Goal: Contribute content

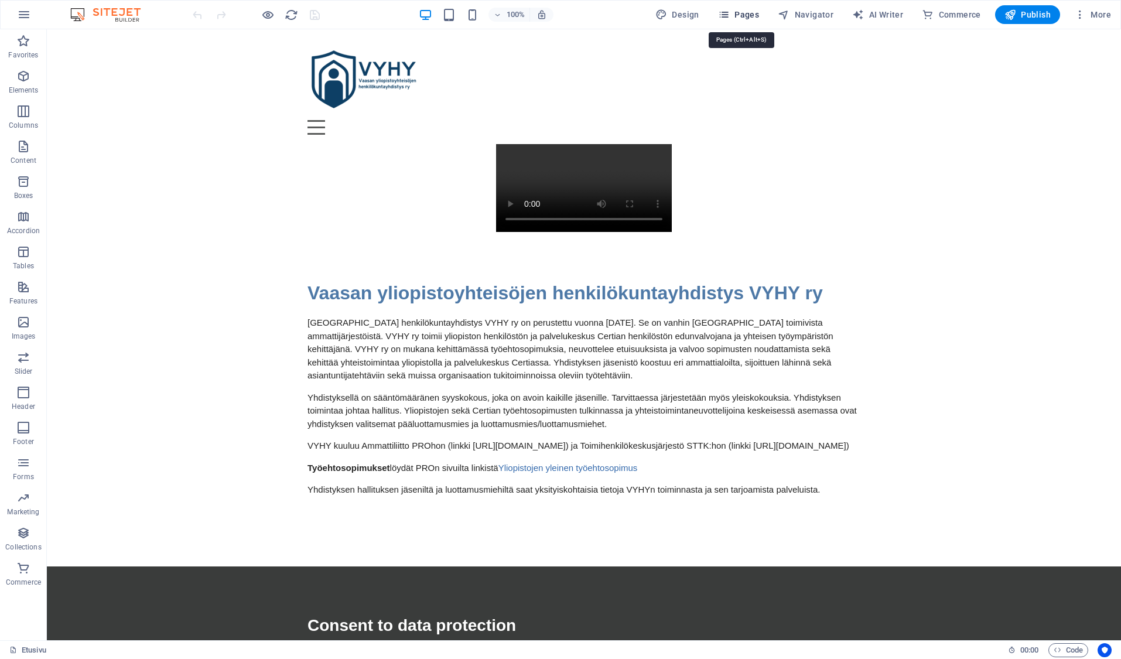
click at [752, 13] on span "Pages" at bounding box center [738, 15] width 41 height 12
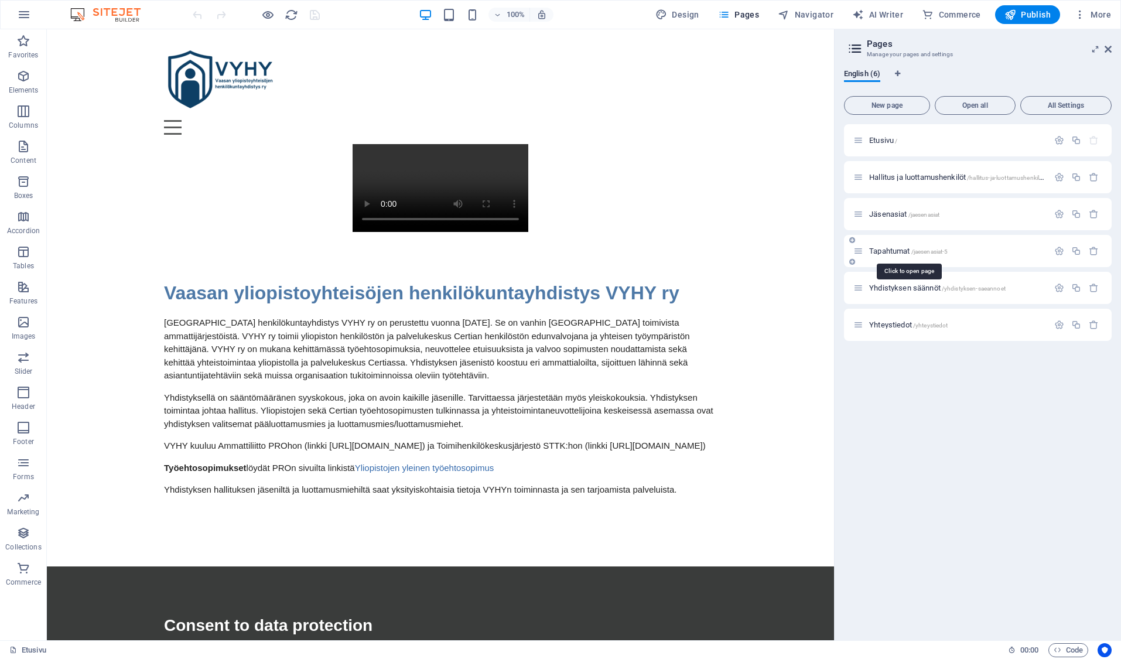
click at [896, 248] on span "Tapahtumat /jaesenasiat-5" at bounding box center [908, 251] width 78 height 9
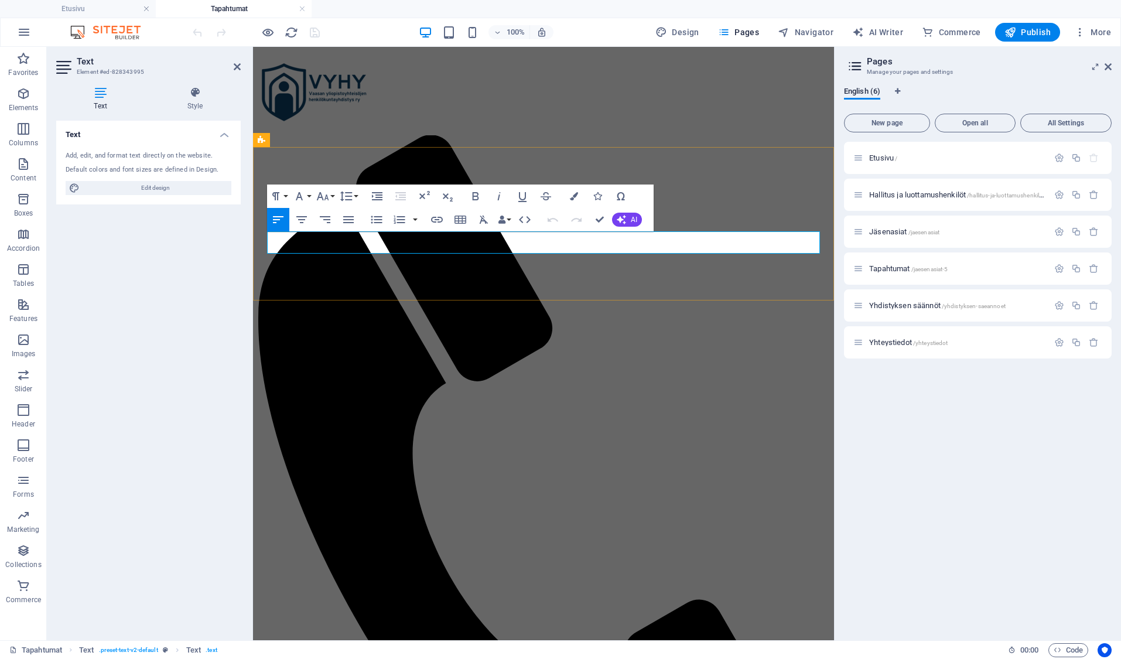
click at [957, 509] on div "Etusivu / [PERSON_NAME] ja luottamushenkilöt /hallitus-ja-luottamushenkiloet Jä…" at bounding box center [978, 386] width 268 height 489
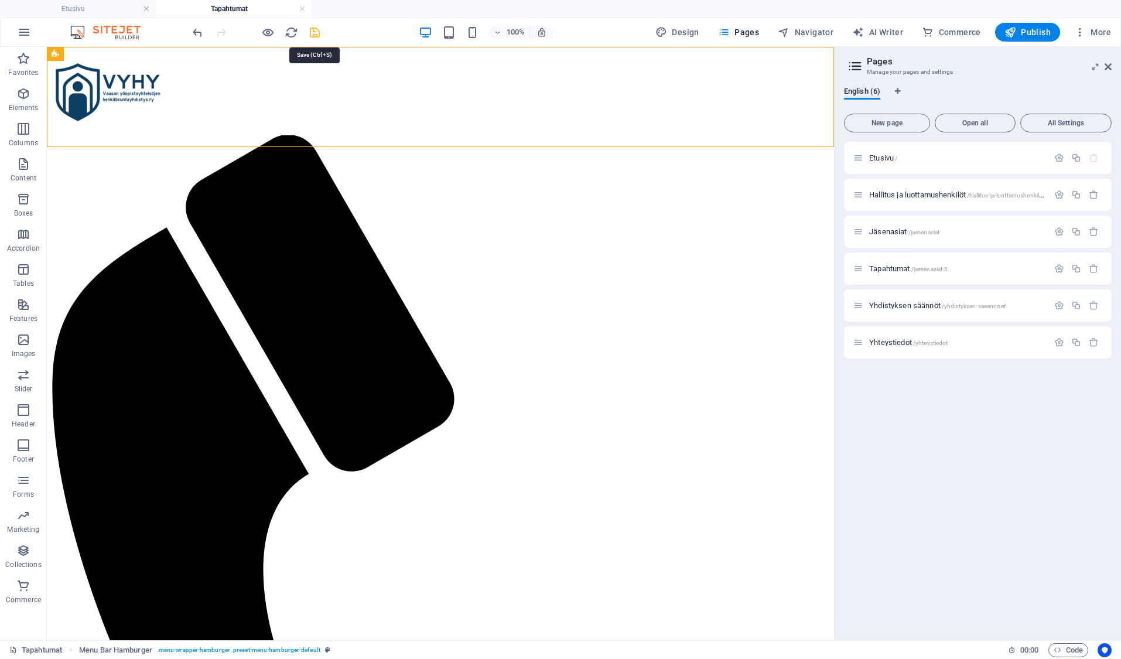
click at [313, 29] on icon "save" at bounding box center [314, 32] width 13 height 13
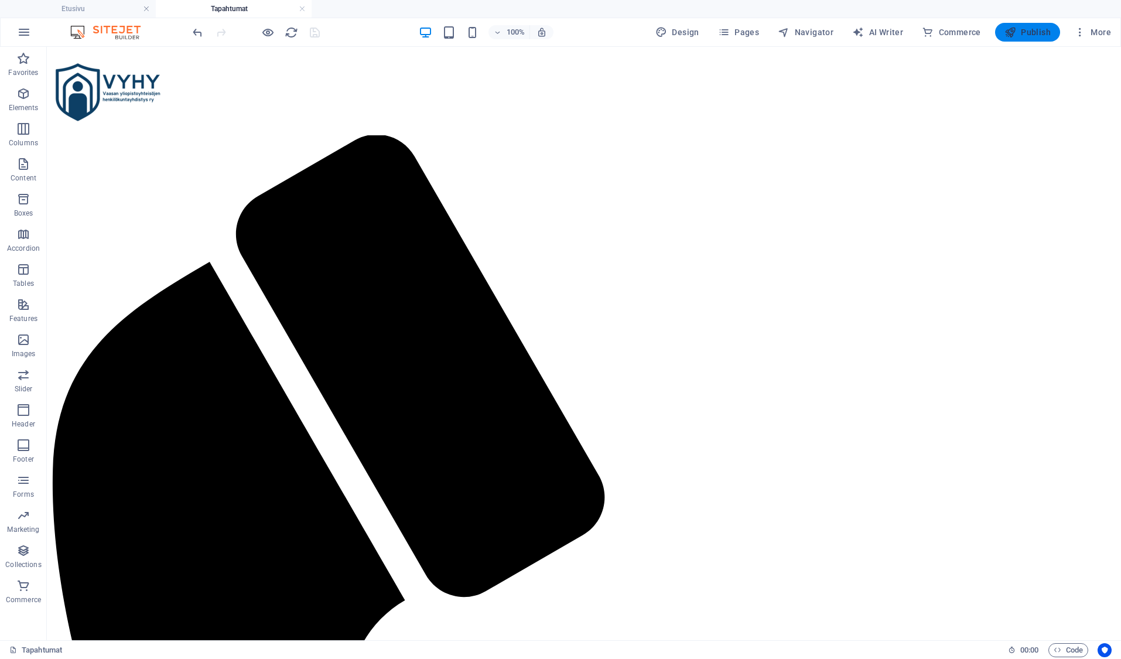
click at [1028, 29] on span "Publish" at bounding box center [1028, 32] width 46 height 12
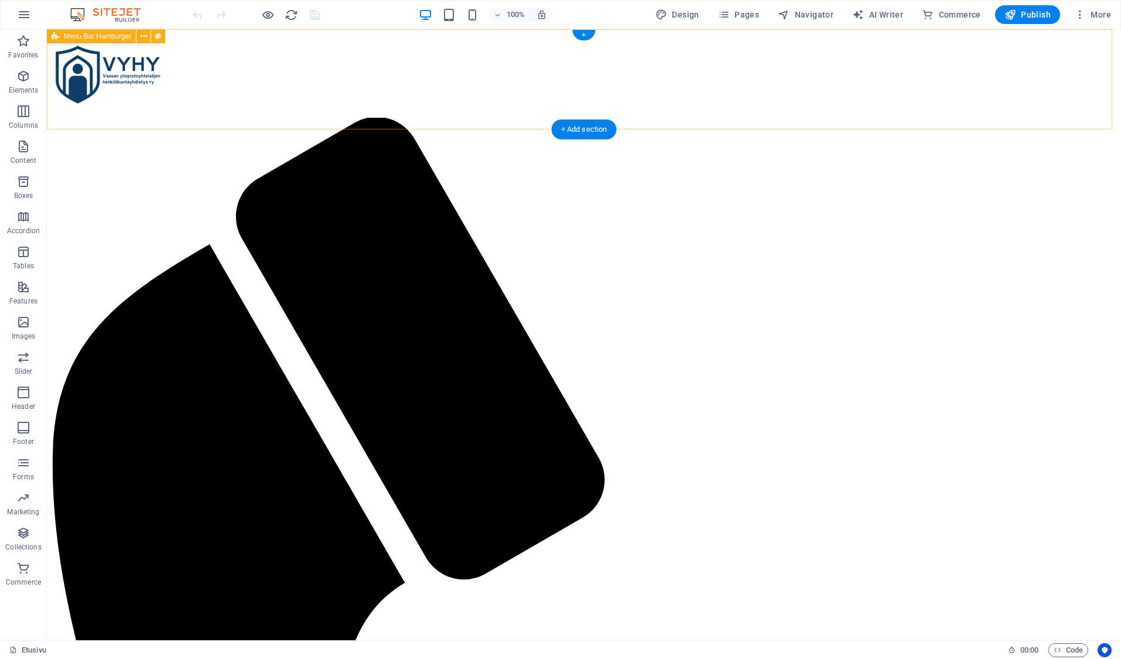
scroll to position [455, 0]
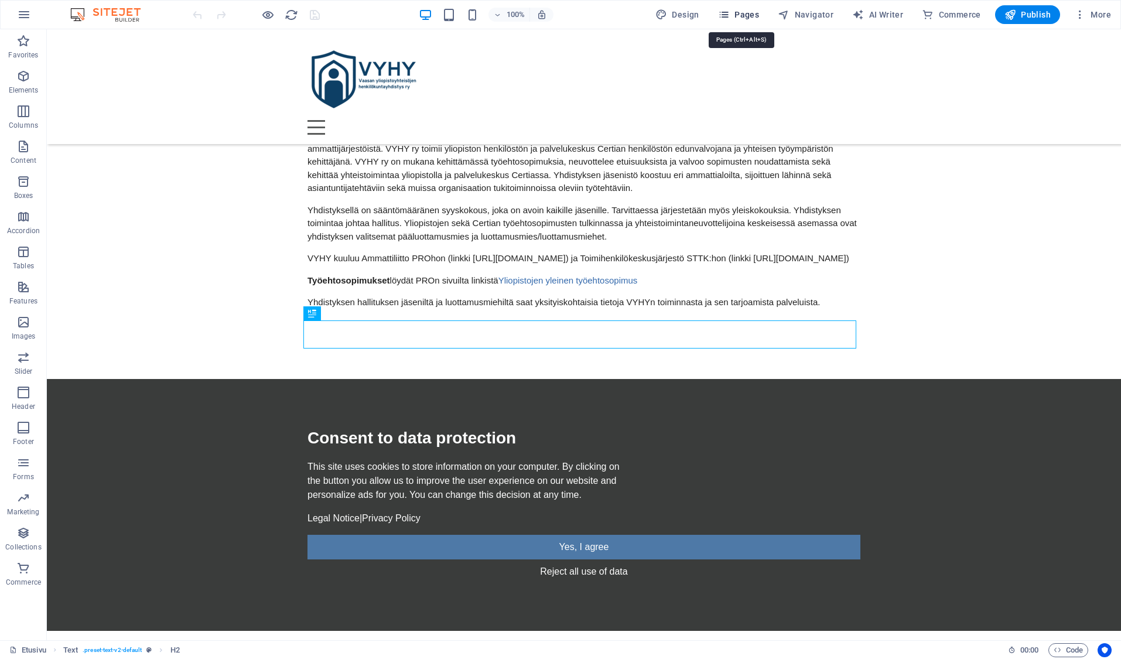
click at [753, 16] on span "Pages" at bounding box center [738, 15] width 41 height 12
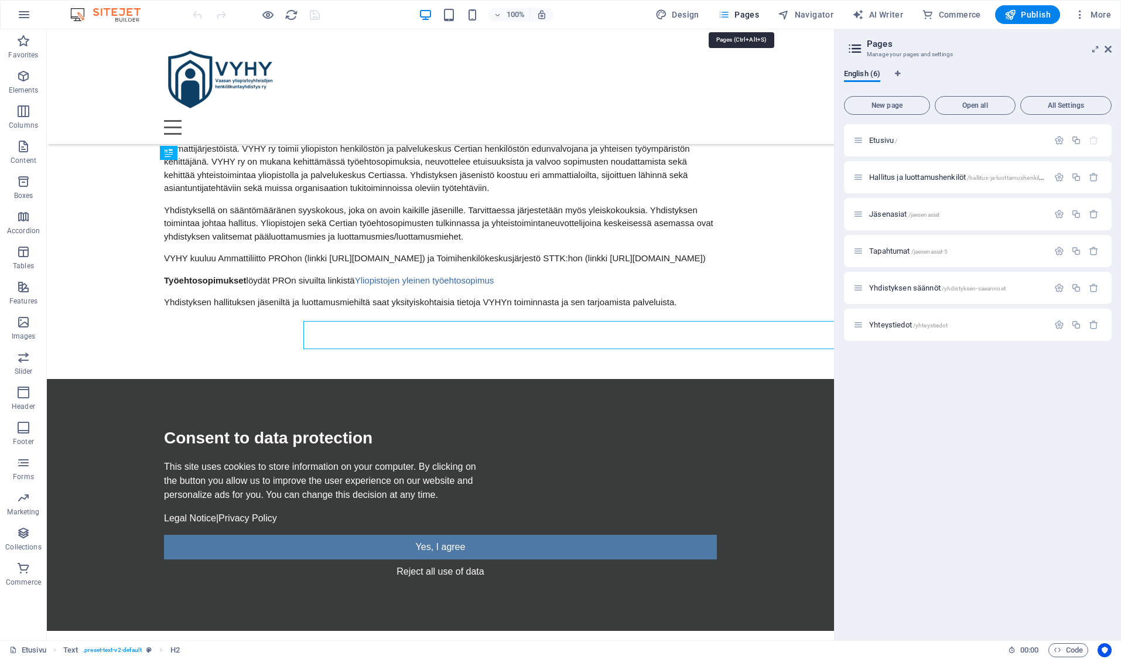
scroll to position [455, 0]
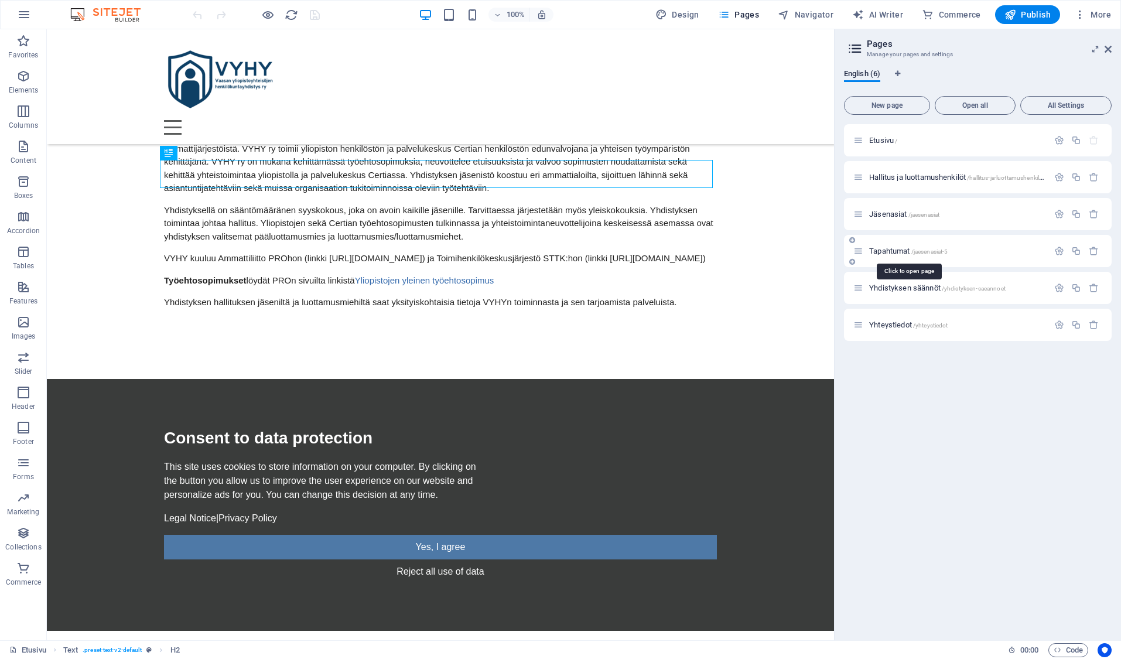
click at [895, 247] on span "Tapahtumat /jaesenasiat-5" at bounding box center [908, 251] width 78 height 9
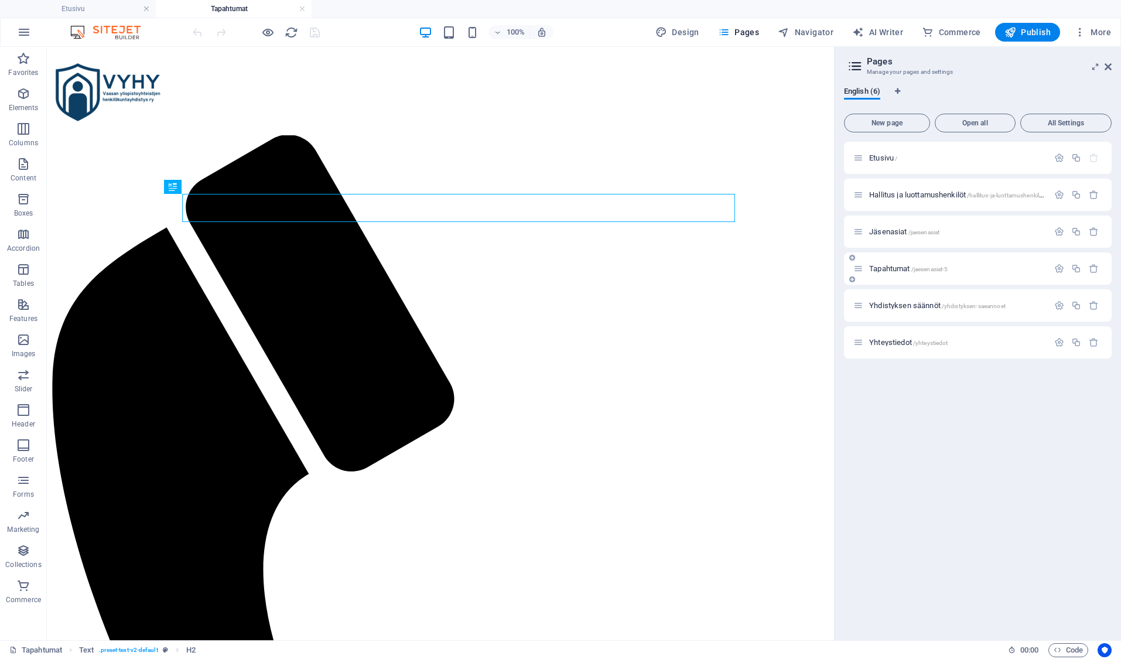
scroll to position [0, 0]
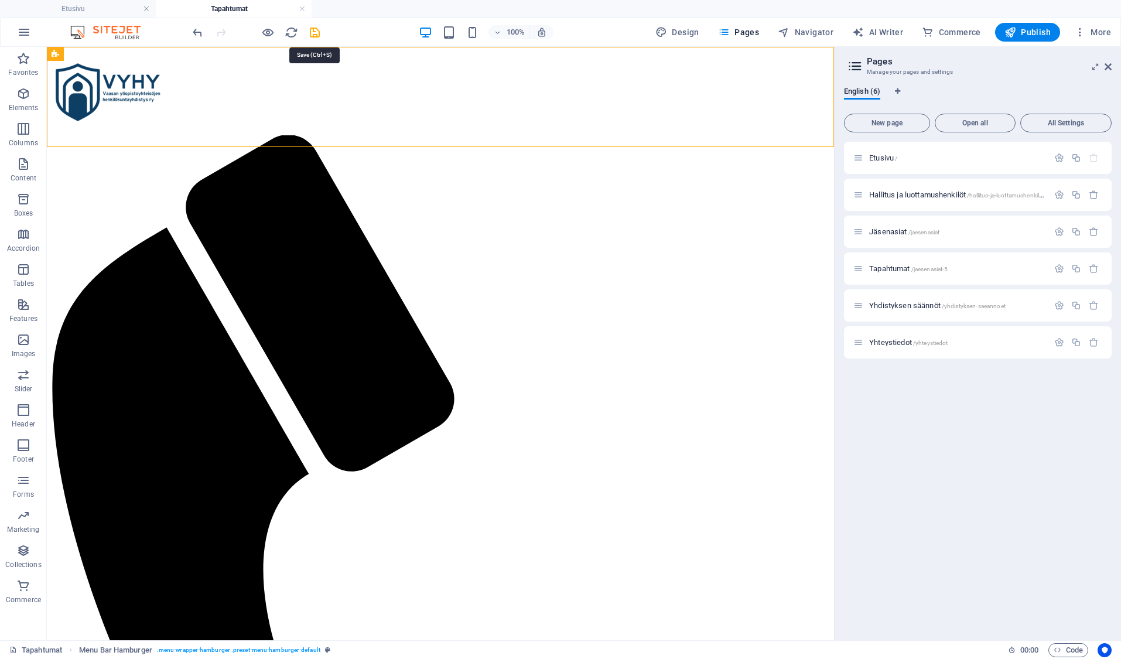
click at [319, 32] on icon "save" at bounding box center [314, 32] width 13 height 13
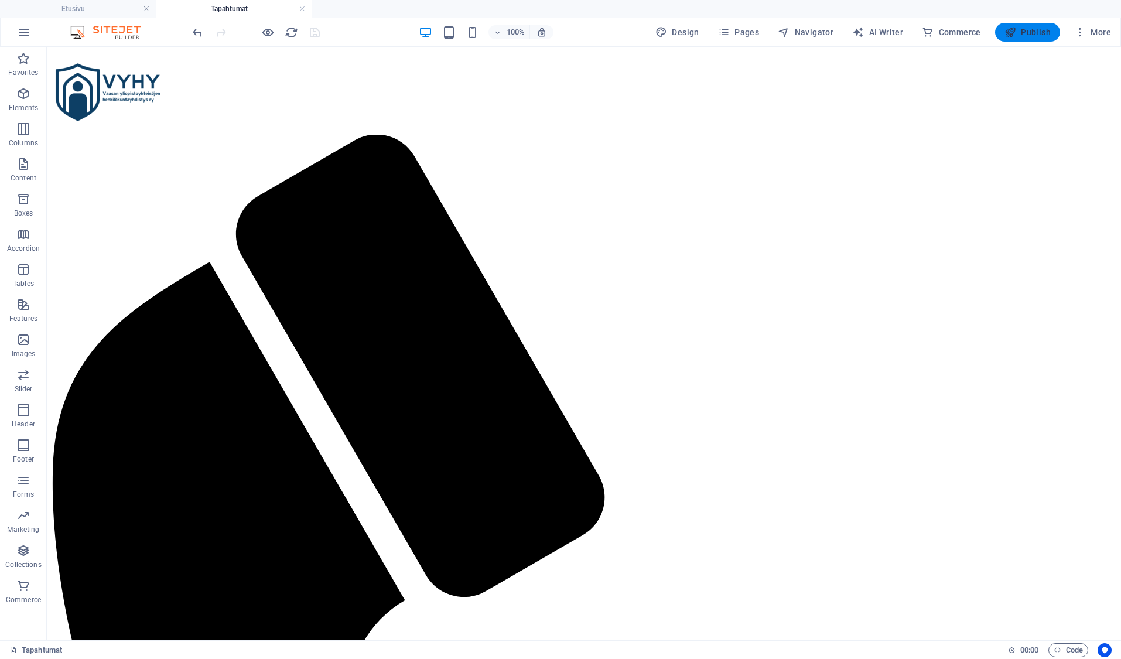
click at [1029, 31] on span "Publish" at bounding box center [1028, 32] width 46 height 12
